Goal: Check status: Check status

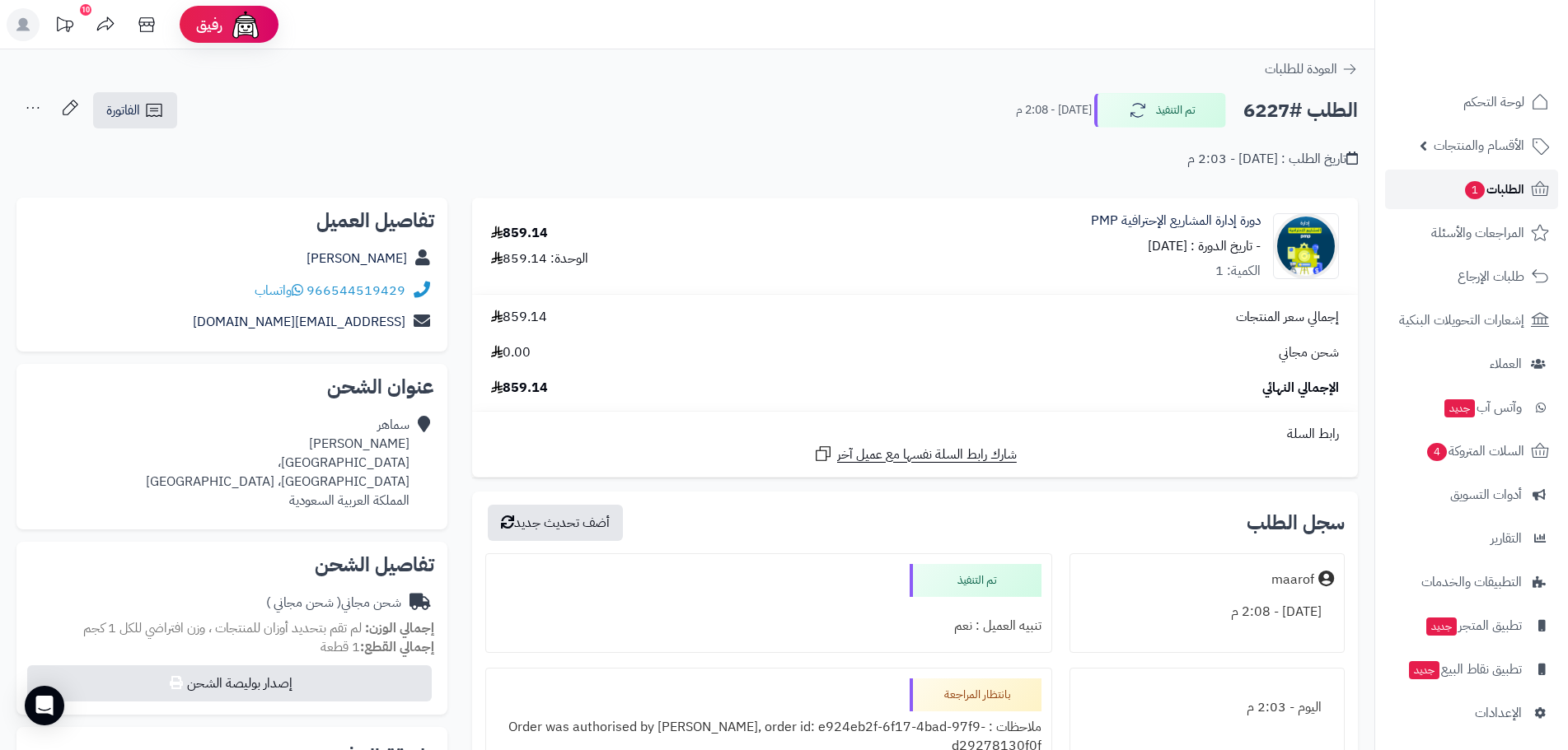
click at [1496, 175] on link "الطلبات 1" at bounding box center [1471, 189] width 173 height 40
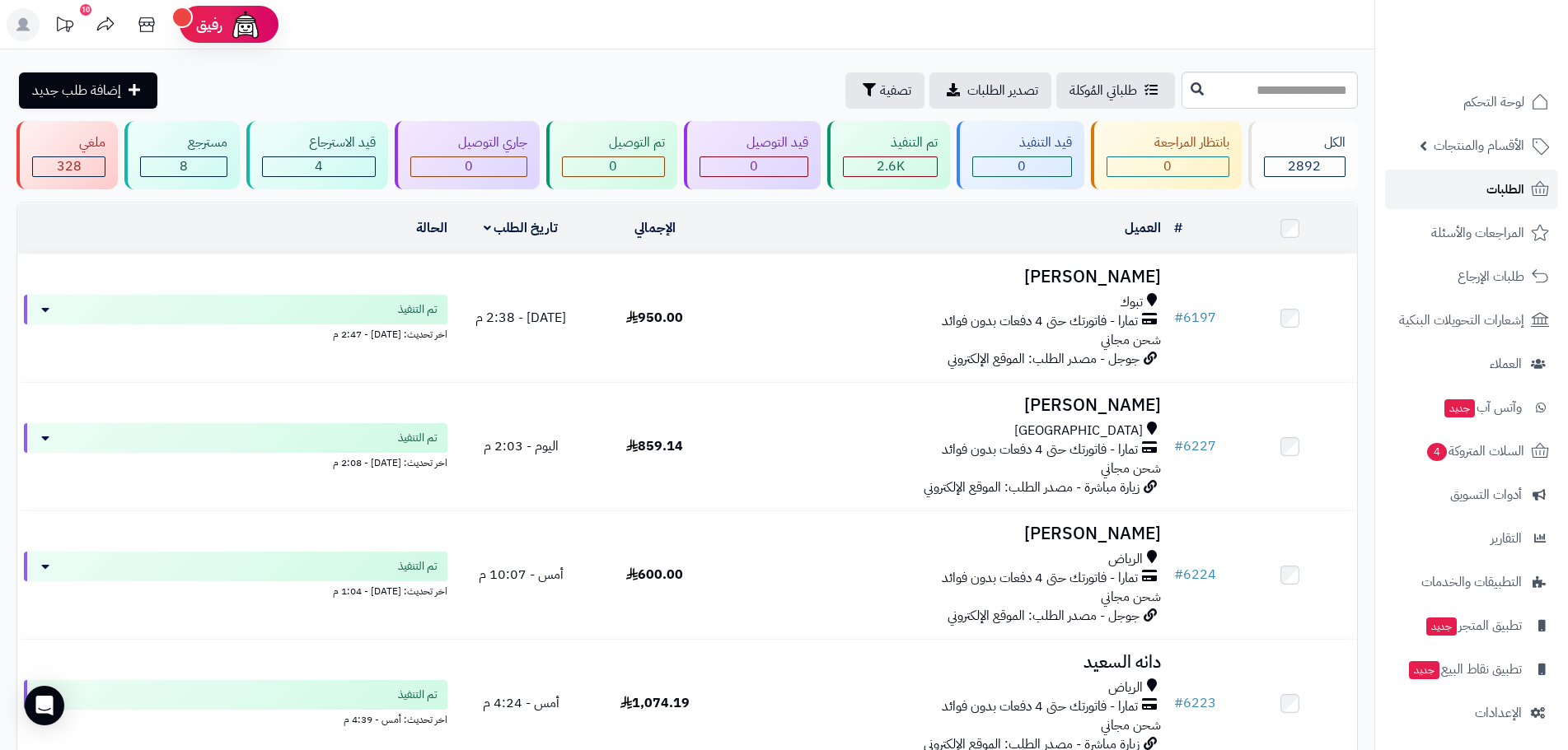
click at [1473, 182] on link "الطلبات" at bounding box center [1471, 189] width 173 height 40
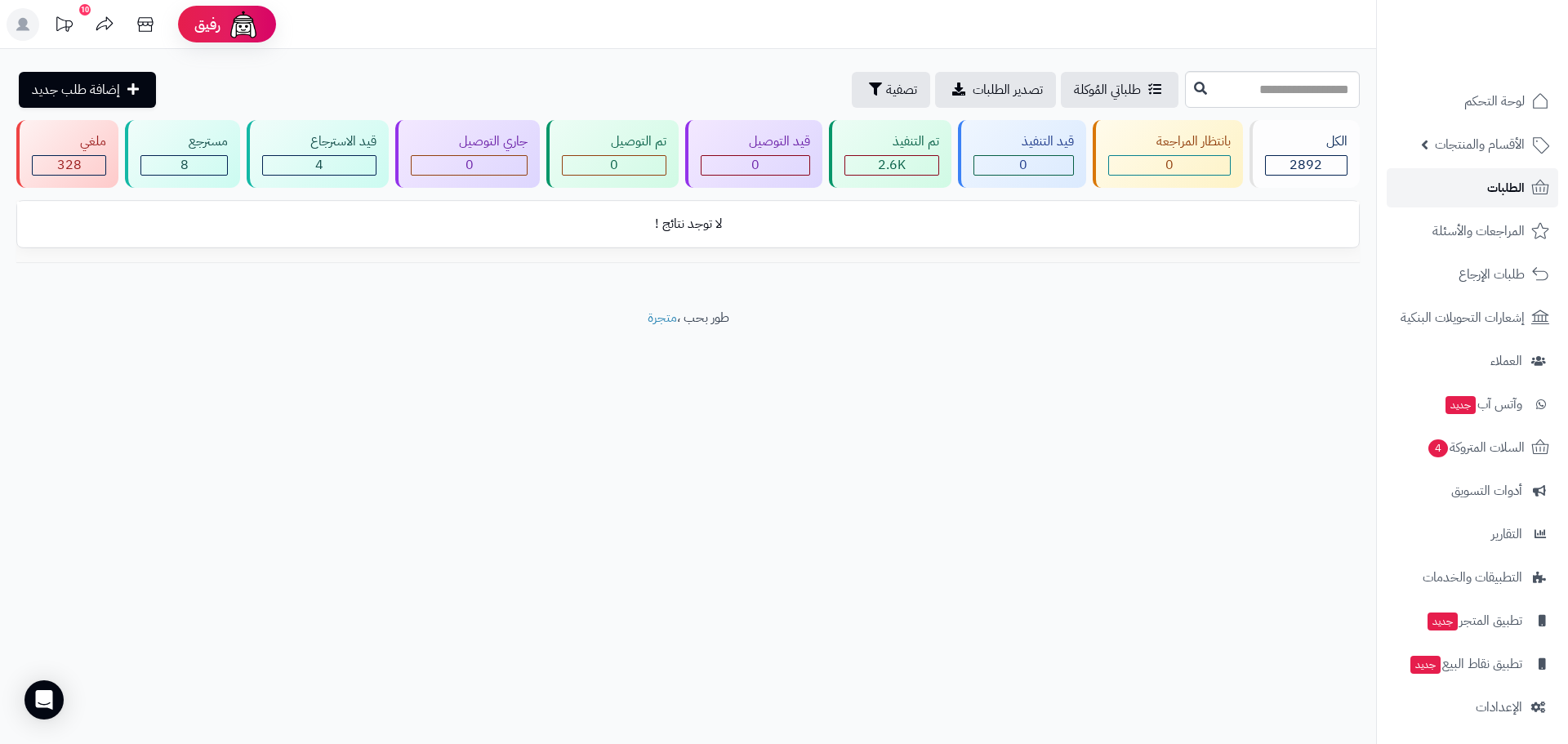
click at [1494, 185] on span "الطلبات" at bounding box center [1506, 188] width 37 height 23
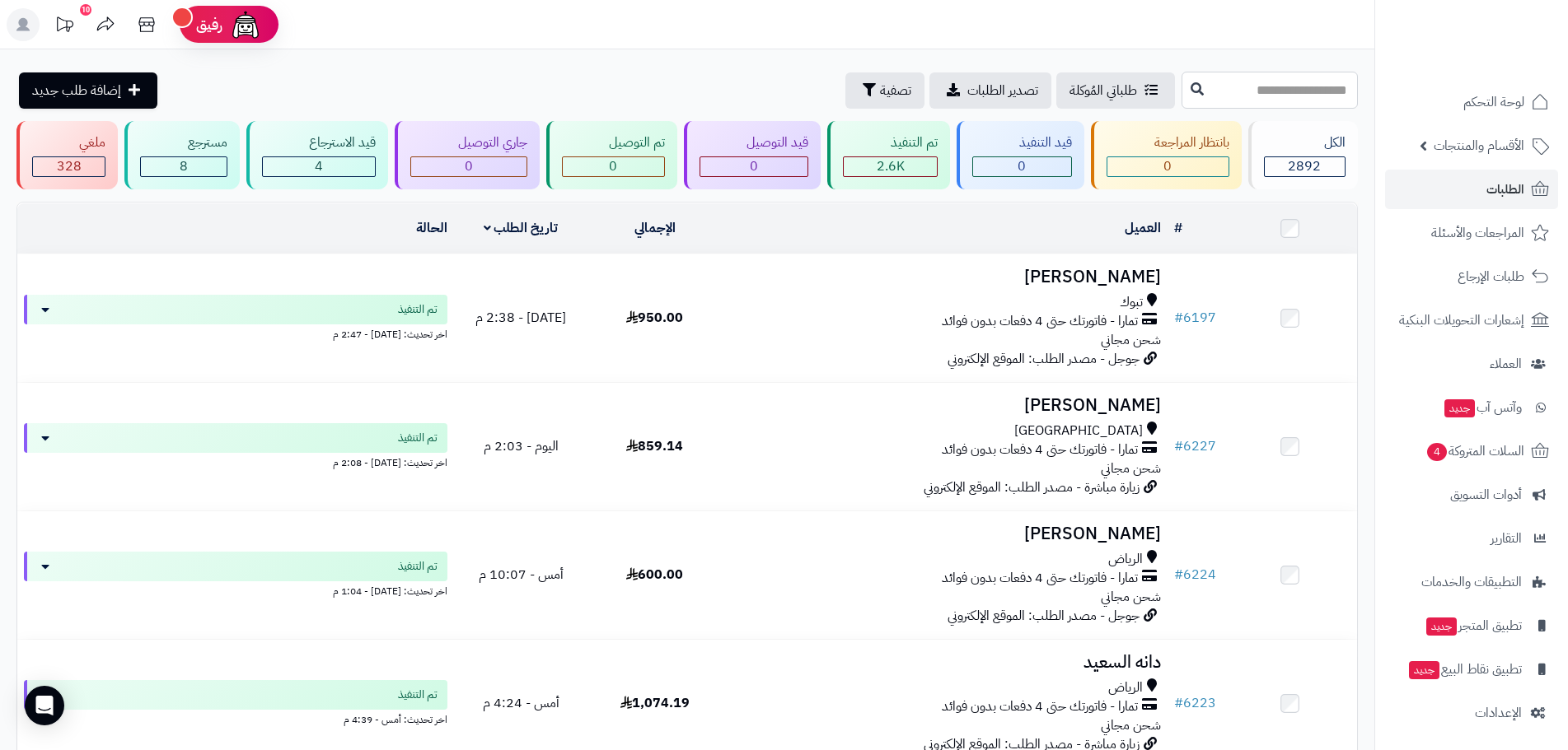
click at [1253, 82] on input "text" at bounding box center [1269, 90] width 176 height 37
type input "****"
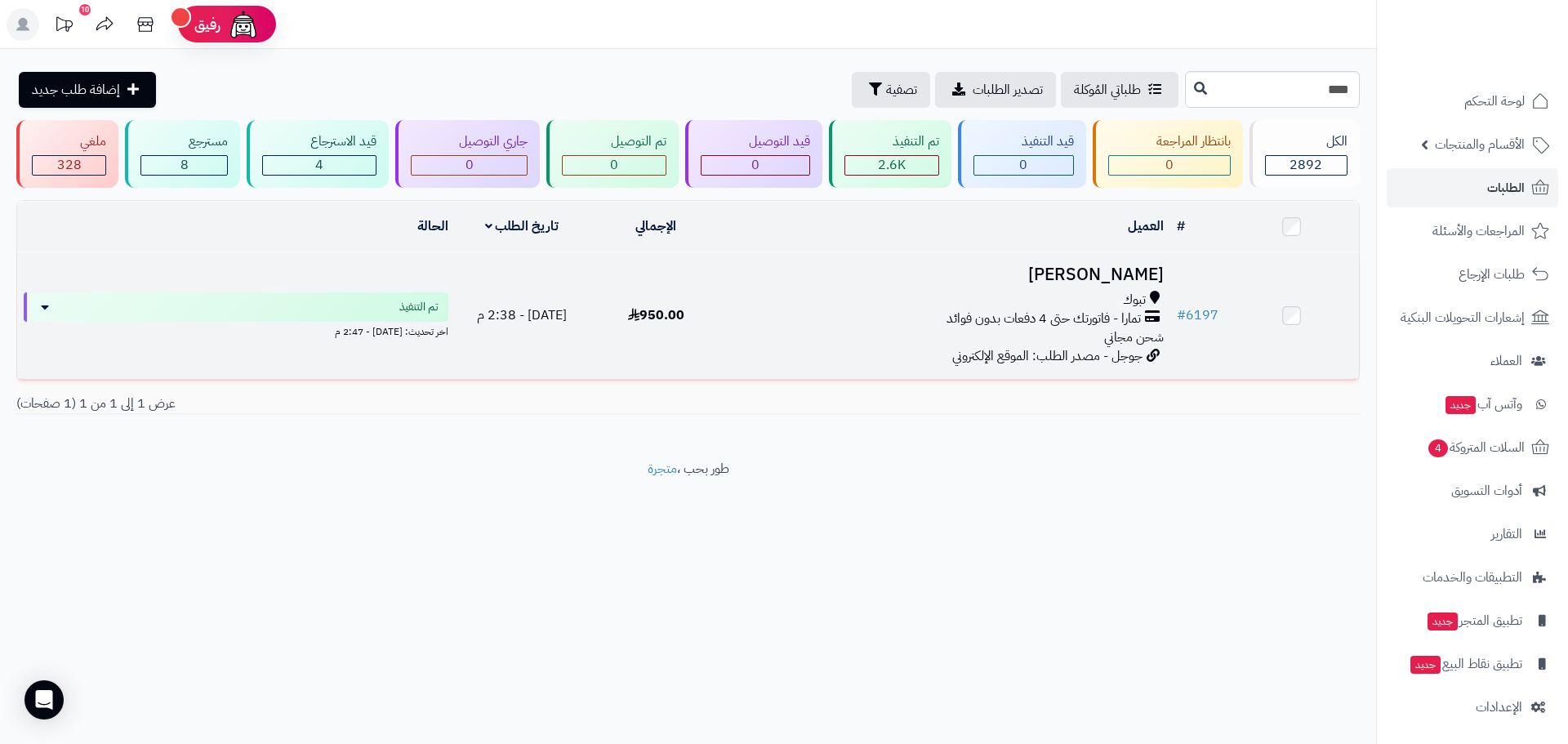
click at [1098, 269] on h3 "[PERSON_NAME]" at bounding box center [947, 275] width 434 height 19
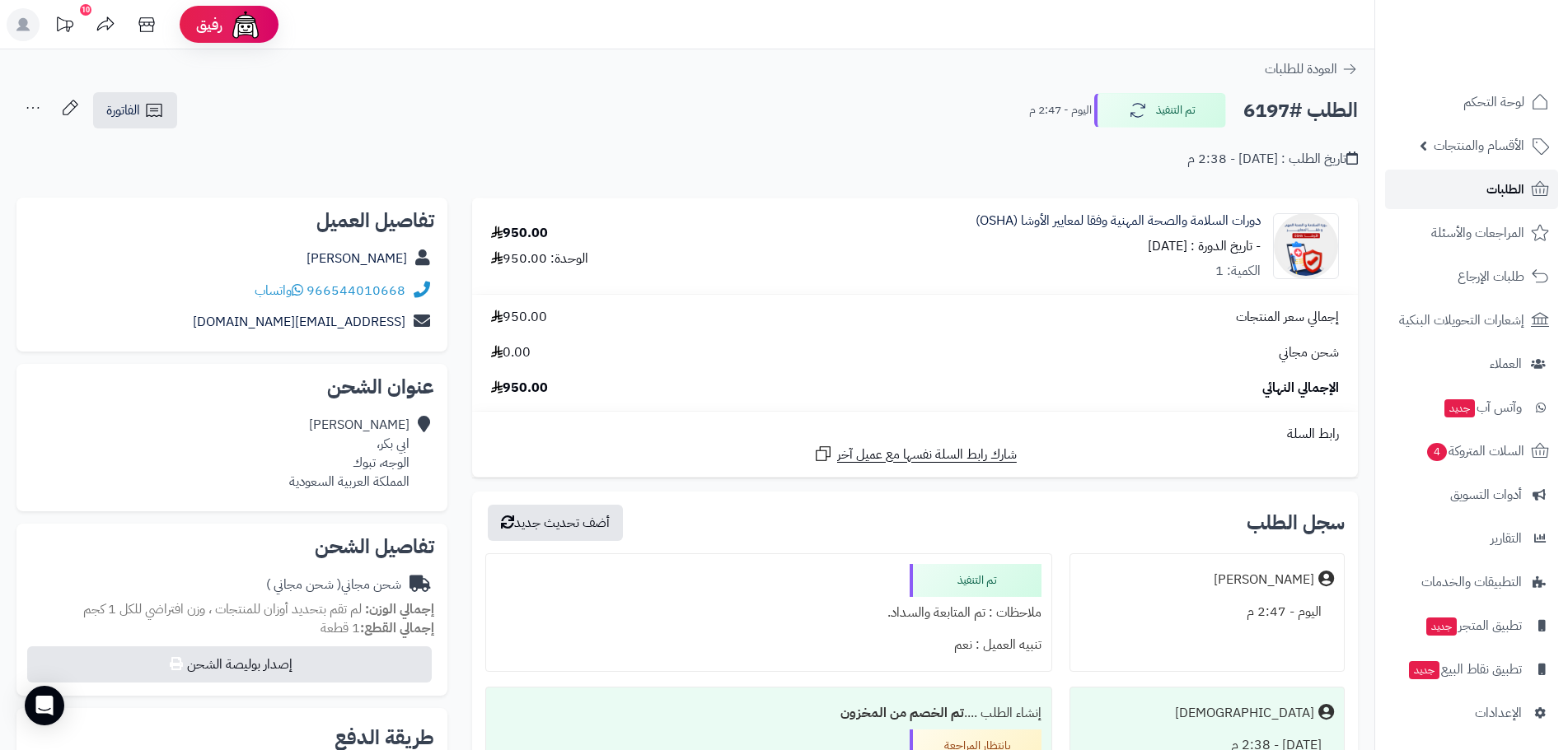
click at [1504, 183] on span "الطلبات" at bounding box center [1505, 189] width 38 height 23
